Goal: Task Accomplishment & Management: Manage account settings

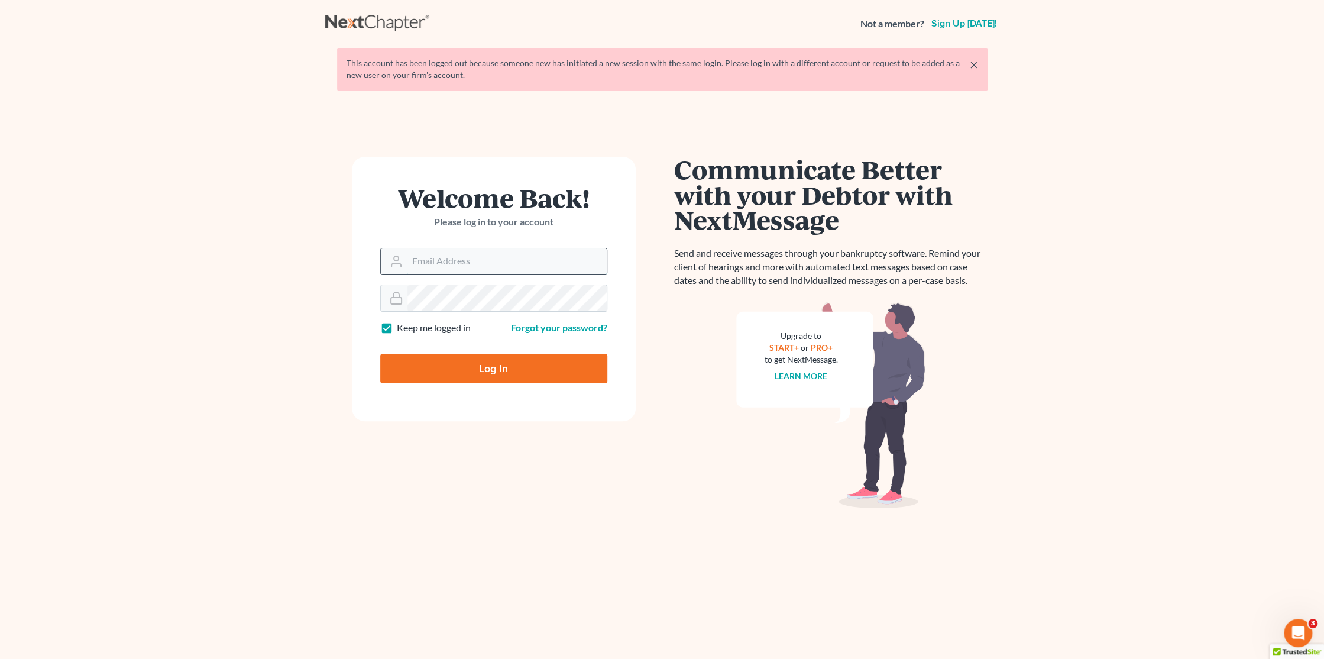
click at [491, 267] on input "Email Address" at bounding box center [506, 261] width 199 height 26
type input "[PERSON_NAME][EMAIL_ADDRESS][DOMAIN_NAME]"
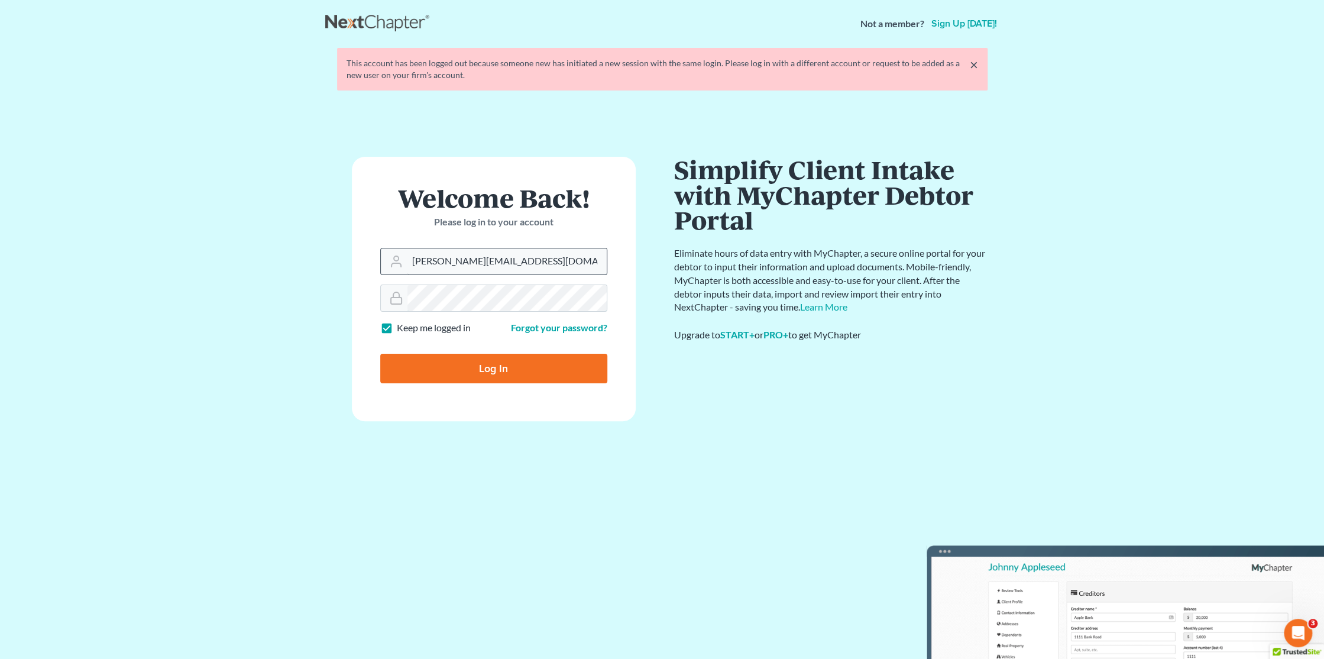
click at [380, 353] on input "Log In" at bounding box center [493, 368] width 227 height 30
type input "Thinking..."
